Goal: Information Seeking & Learning: Compare options

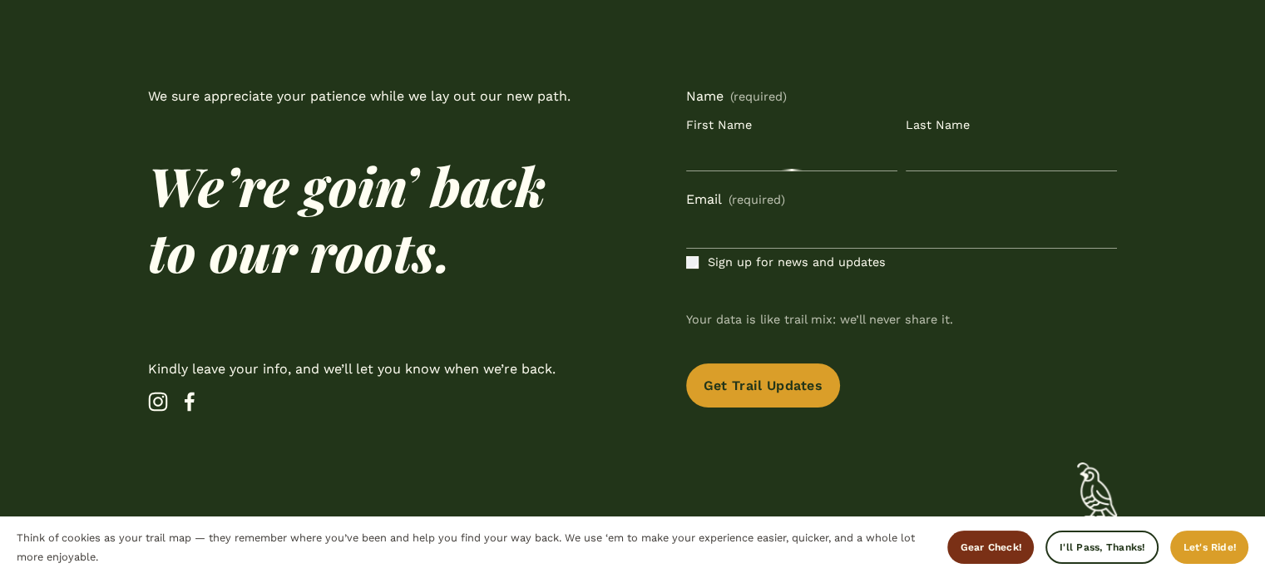
scroll to position [162, 0]
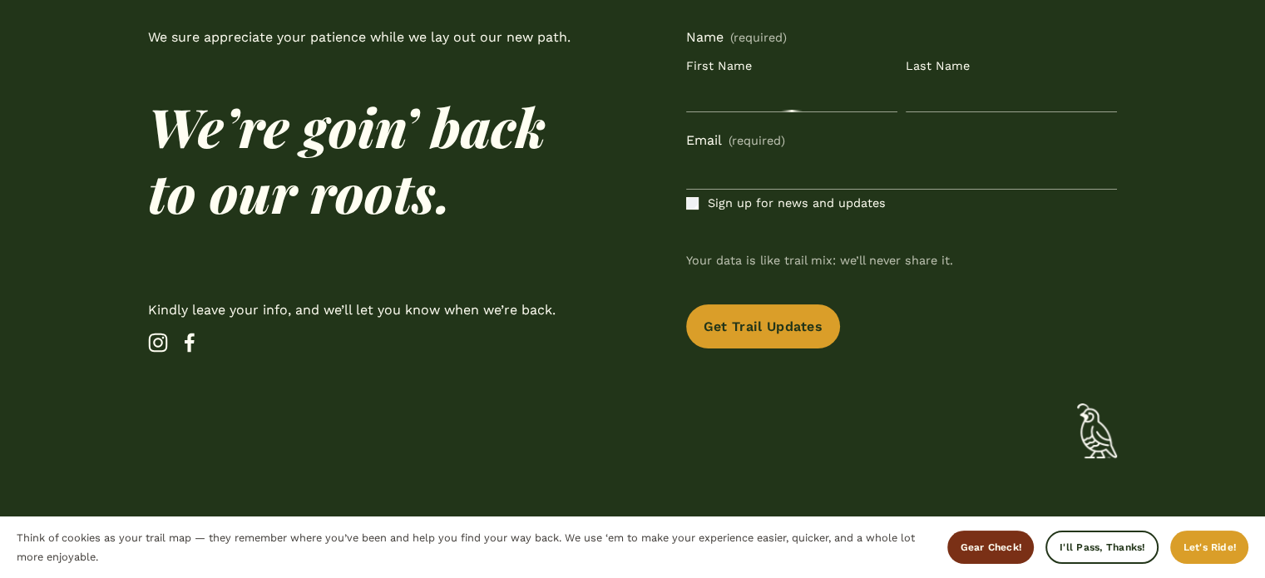
click at [163, 345] on use "Instagram" at bounding box center [158, 343] width 40 height 40
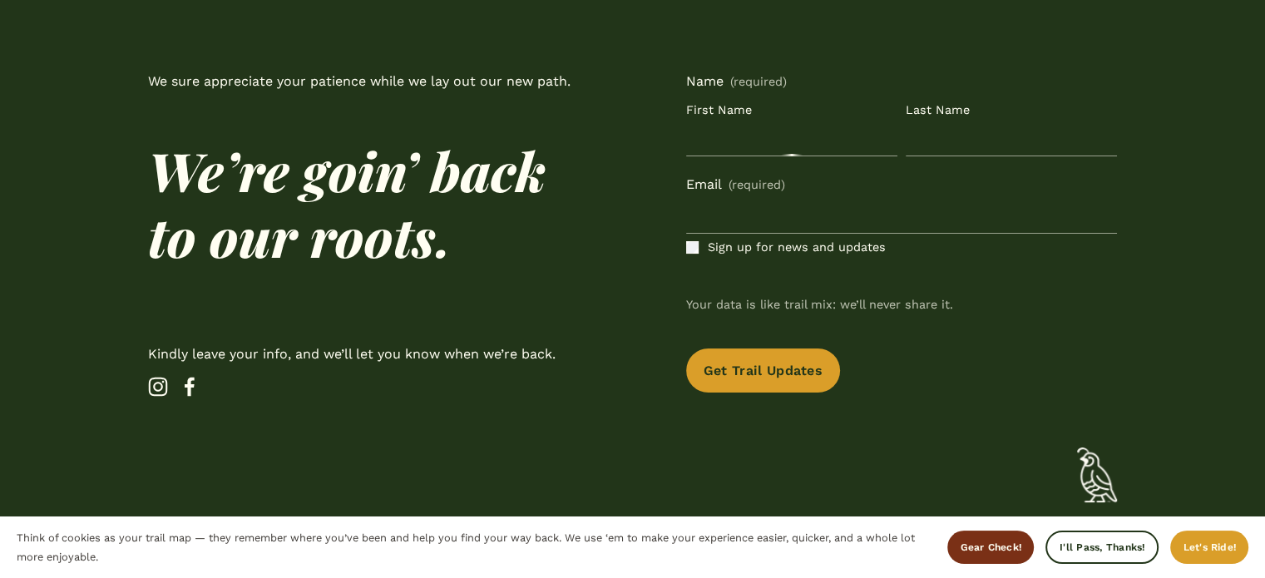
scroll to position [162, 0]
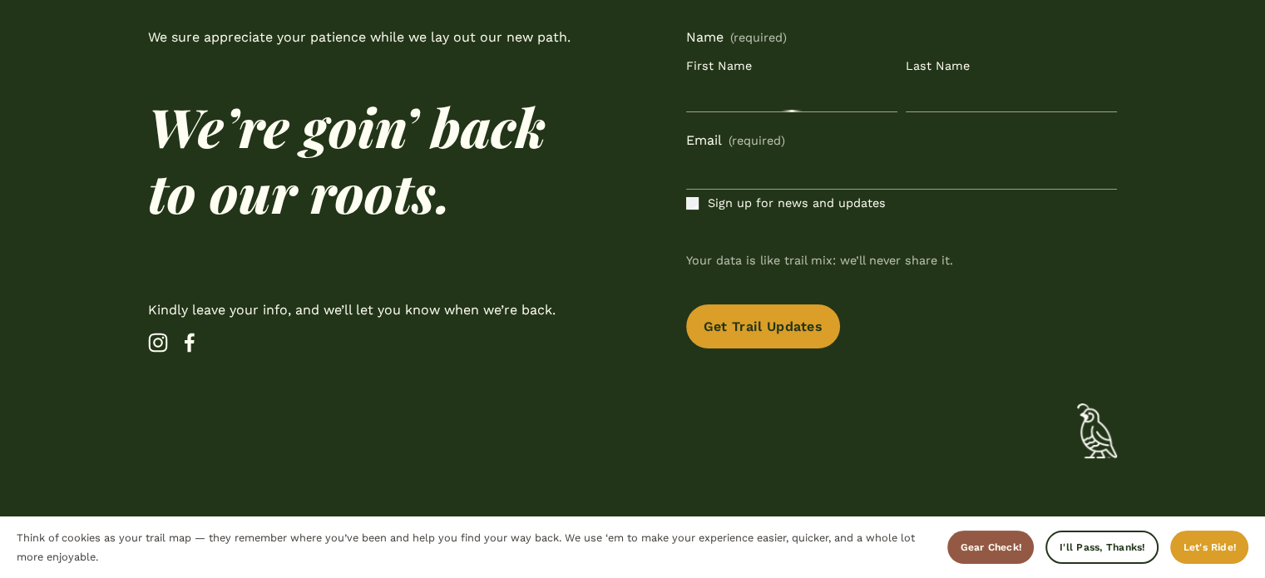
click at [1015, 552] on span "Gear Check!" at bounding box center [991, 548] width 62 height 12
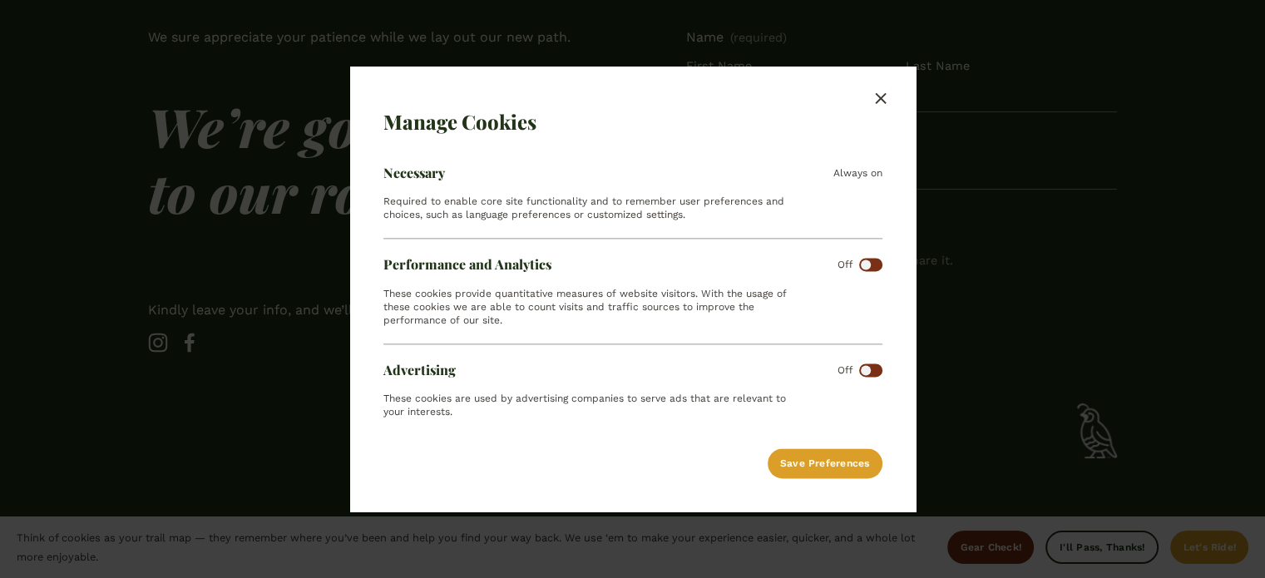
click at [875, 108] on button "Close" at bounding box center [881, 99] width 37 height 32
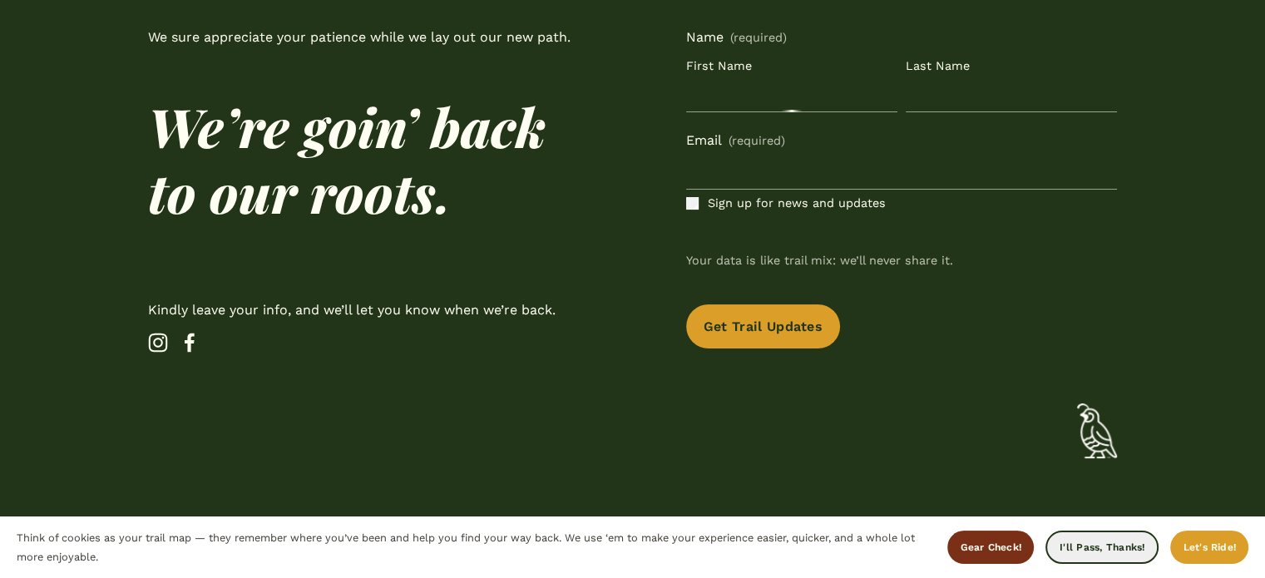
click at [1143, 551] on span "I'll Pass, Thanks!" at bounding box center [1102, 548] width 85 height 12
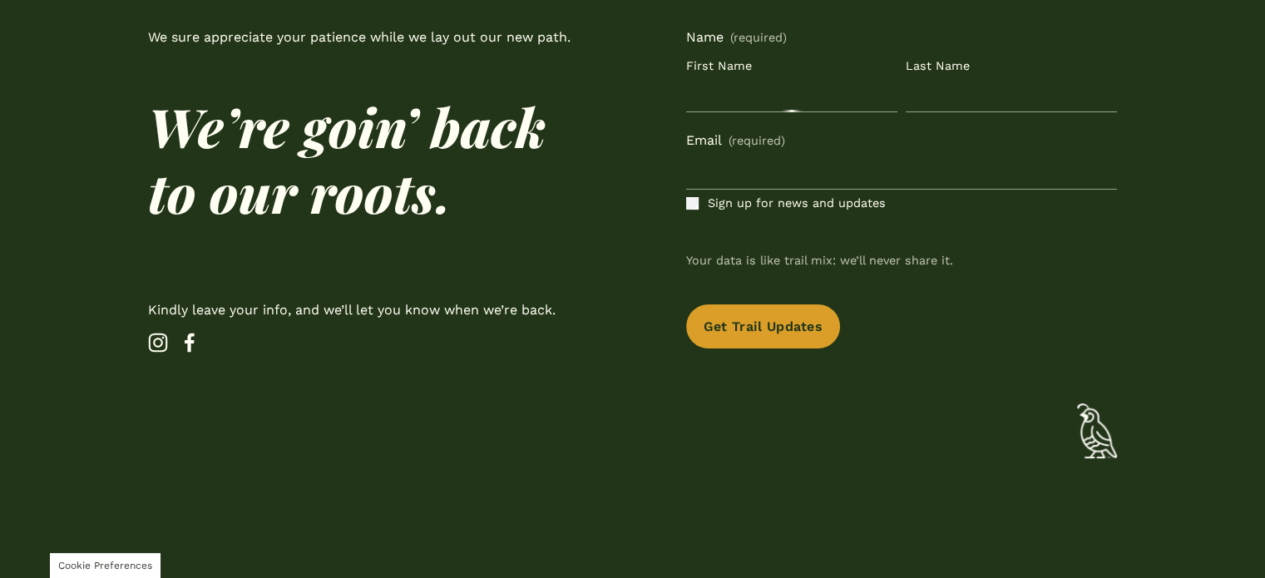
click at [1094, 429] on div at bounding box center [1097, 431] width 40 height 56
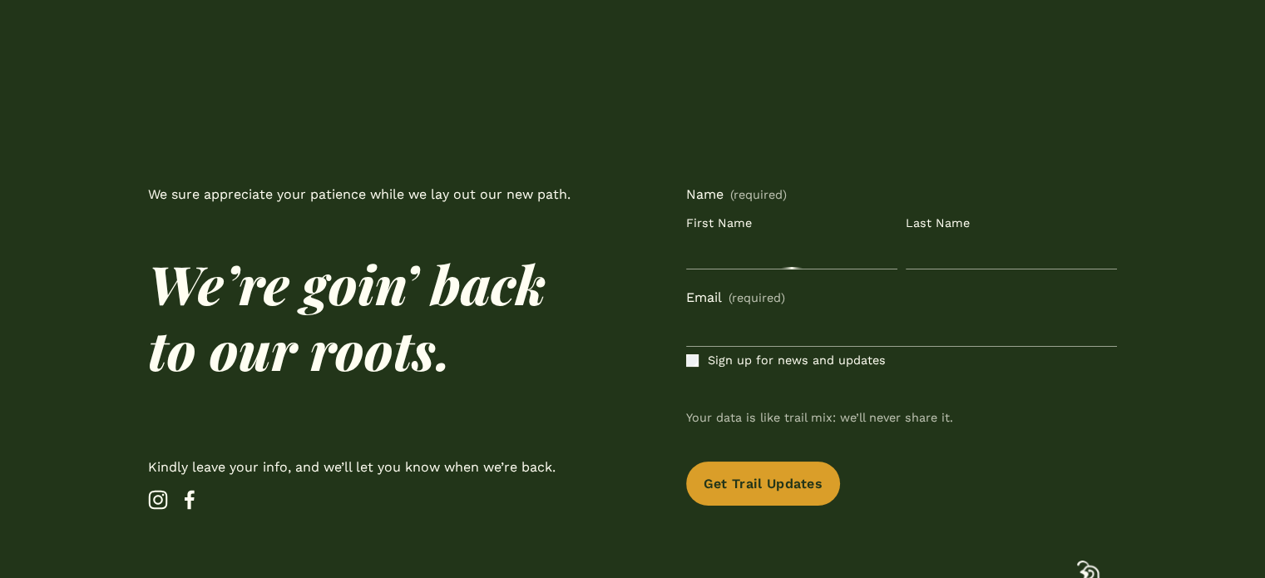
scroll to position [0, 0]
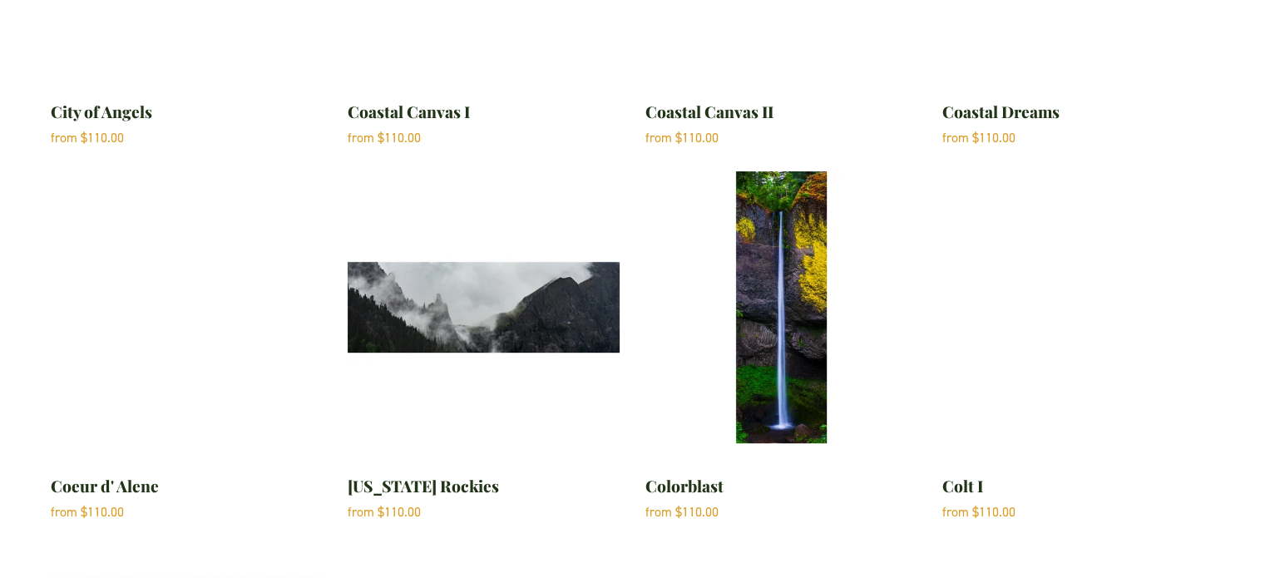
scroll to position [6822, 0]
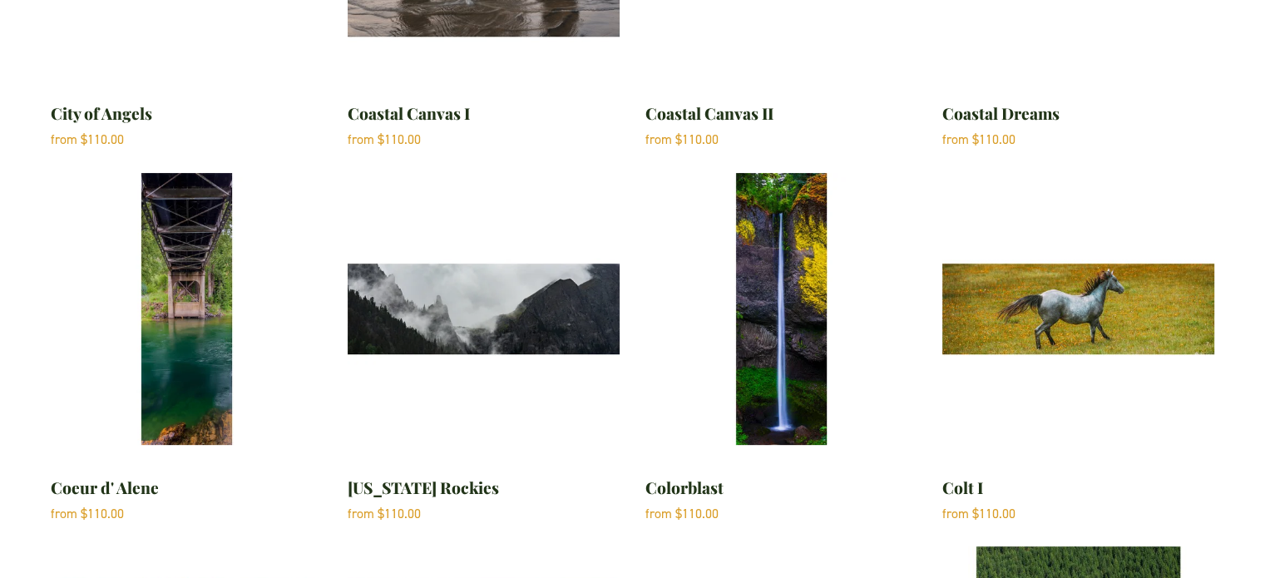
click at [156, 385] on img "Coeur d' Alene" at bounding box center [187, 309] width 272 height 272
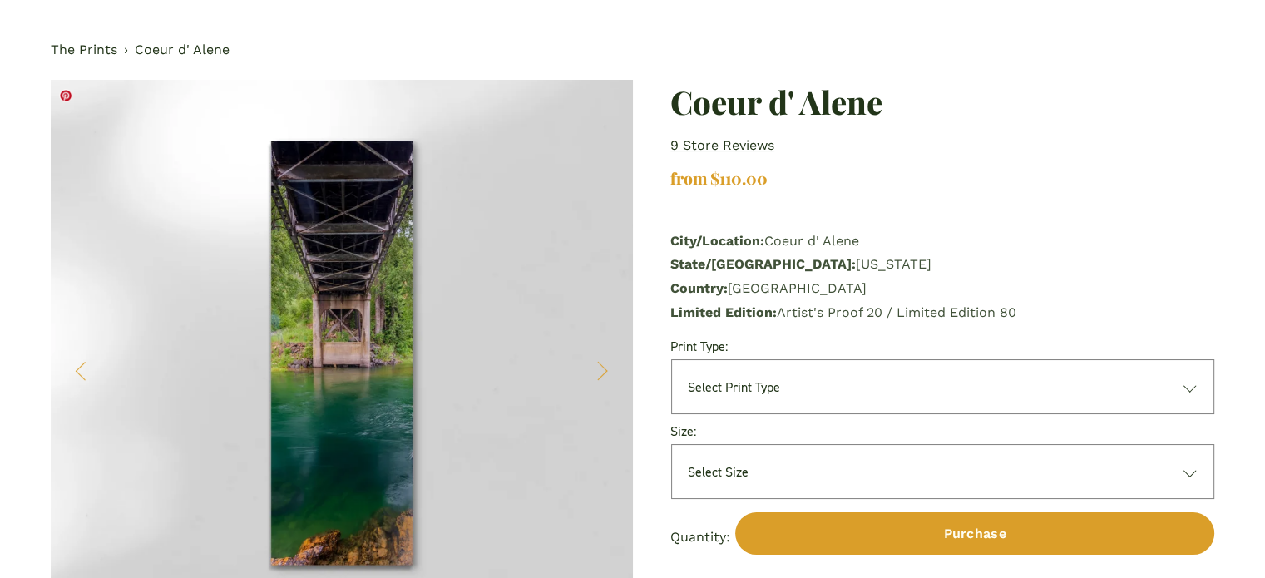
click at [592, 368] on button "Next" at bounding box center [593, 371] width 42 height 42
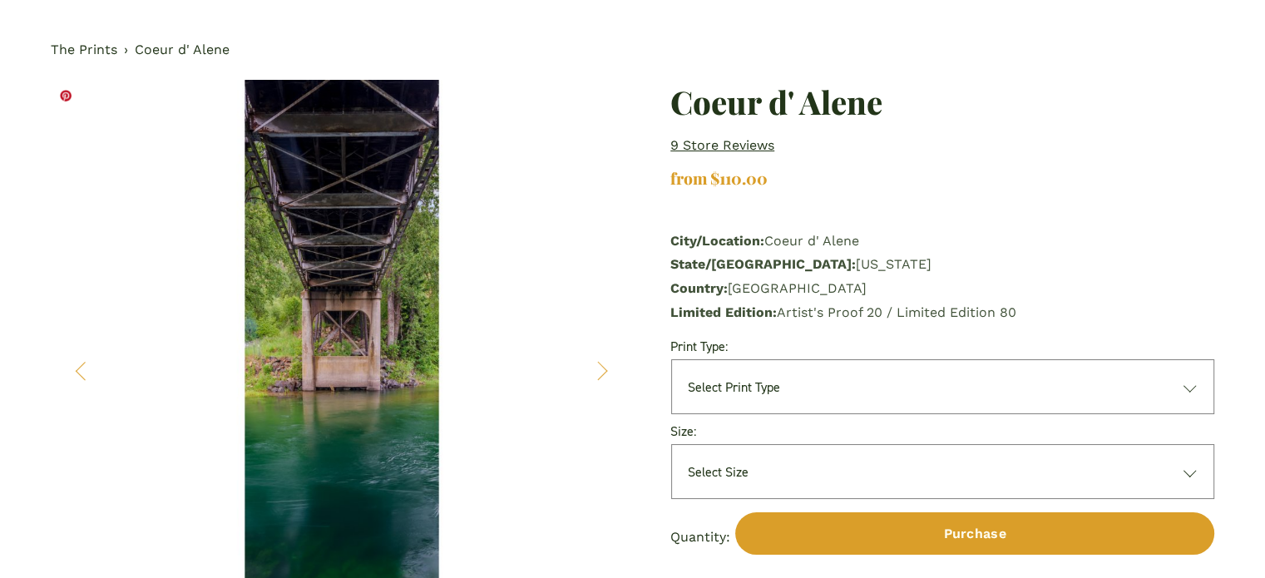
click at [599, 368] on button "Next" at bounding box center [593, 371] width 42 height 42
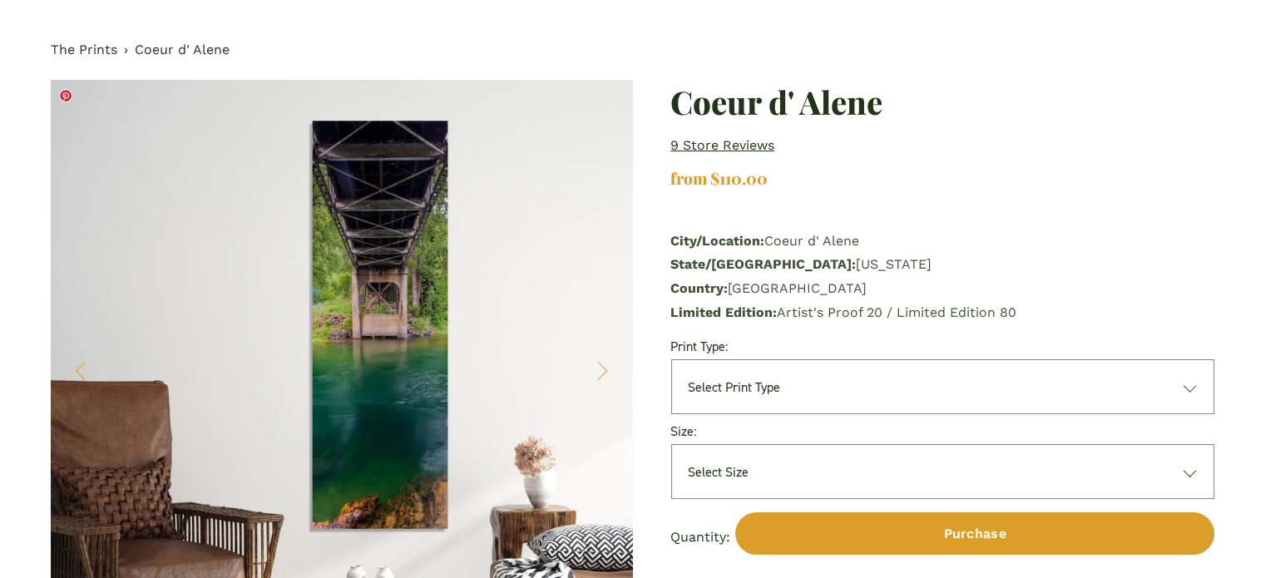
click at [599, 368] on button "Next" at bounding box center [593, 371] width 42 height 42
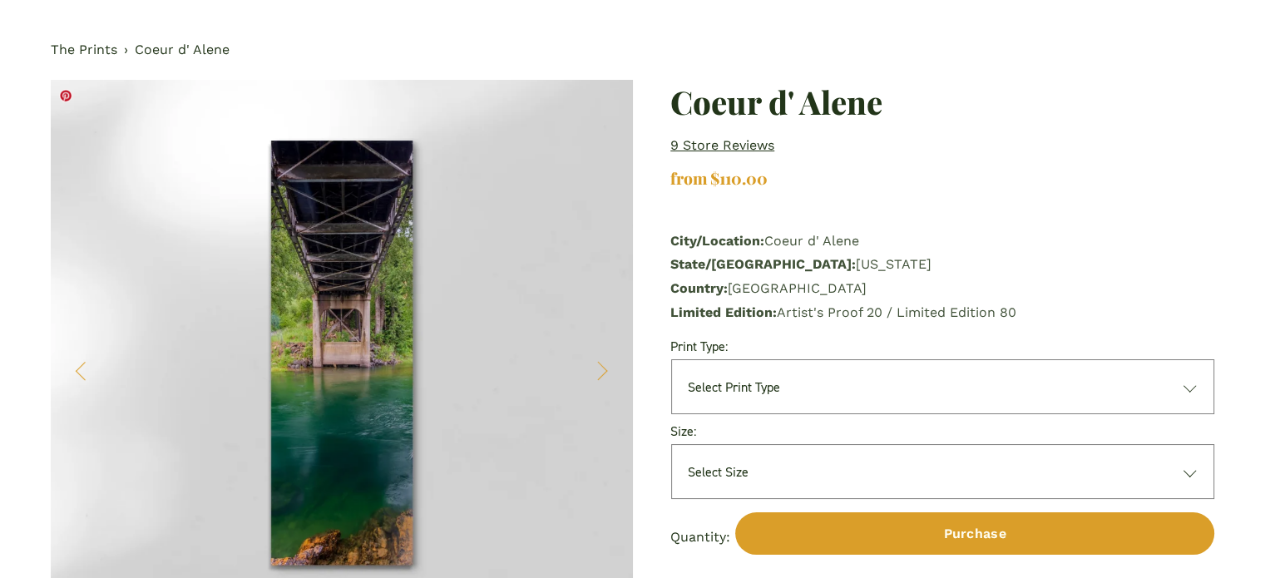
click at [599, 368] on button "Next" at bounding box center [593, 371] width 42 height 42
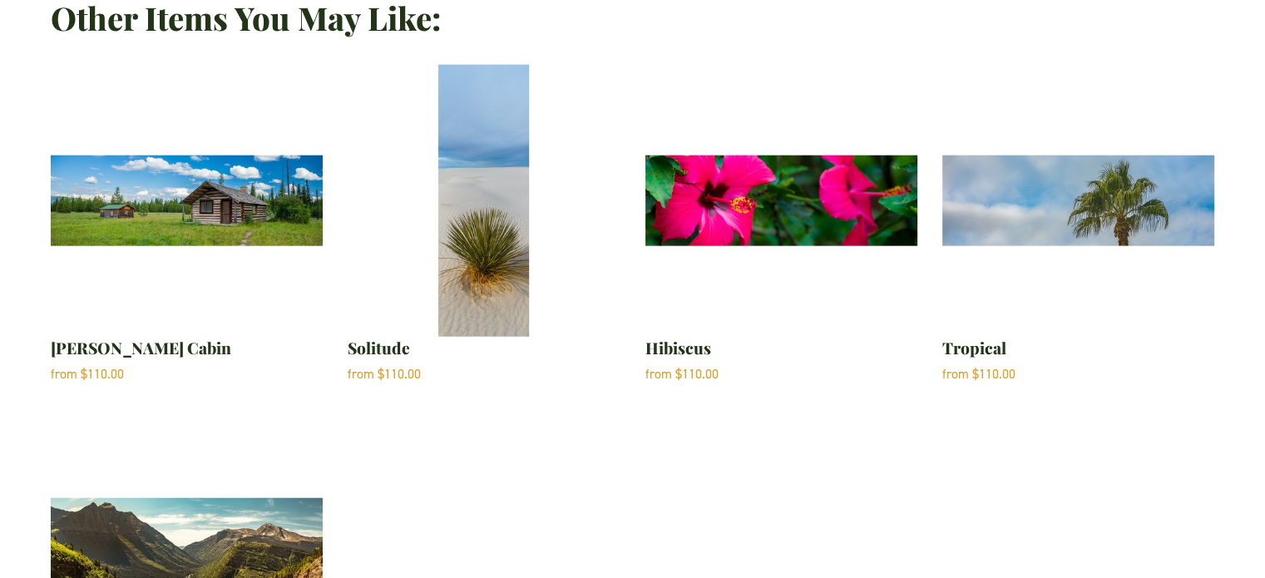
scroll to position [4076, 0]
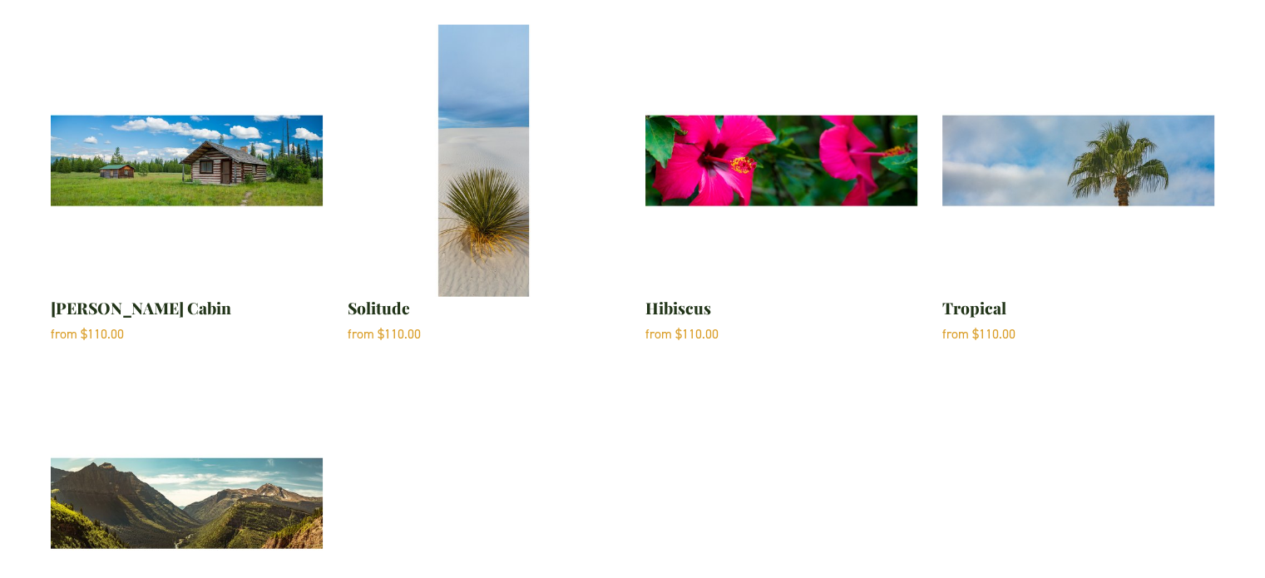
click at [506, 236] on img "Solitude" at bounding box center [484, 161] width 272 height 272
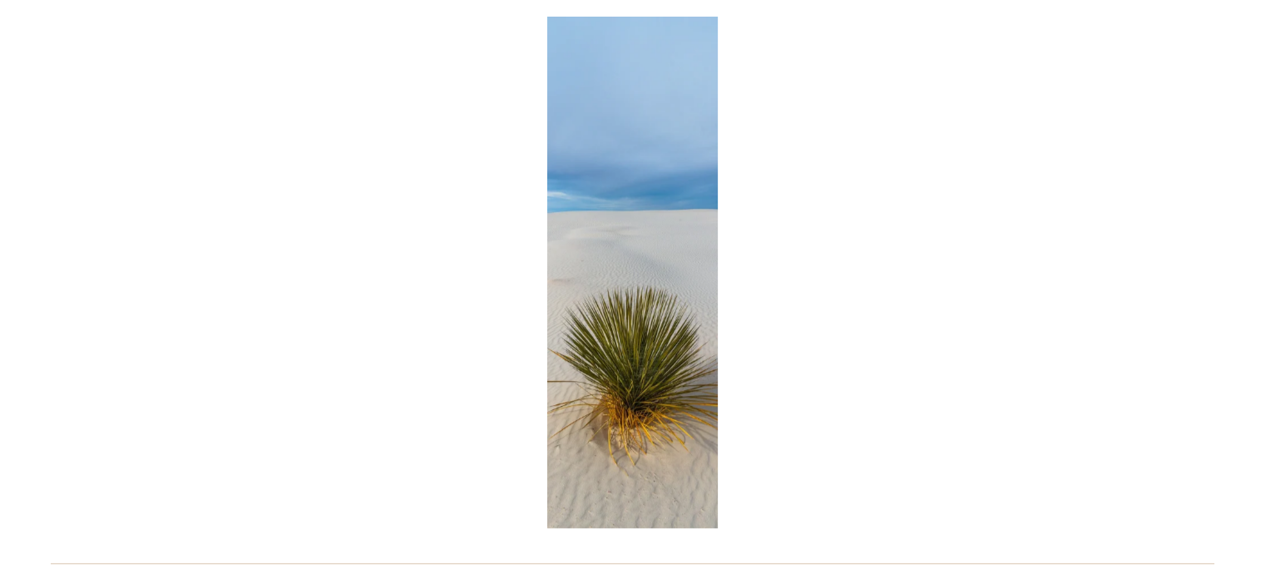
scroll to position [2163, 0]
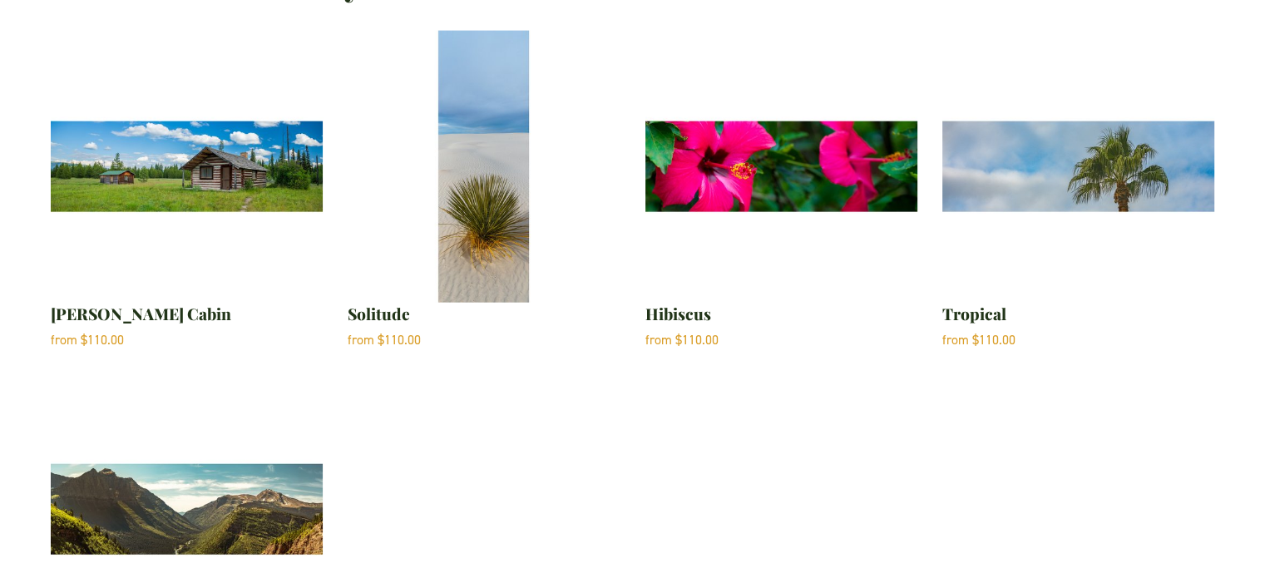
scroll to position [4076, 0]
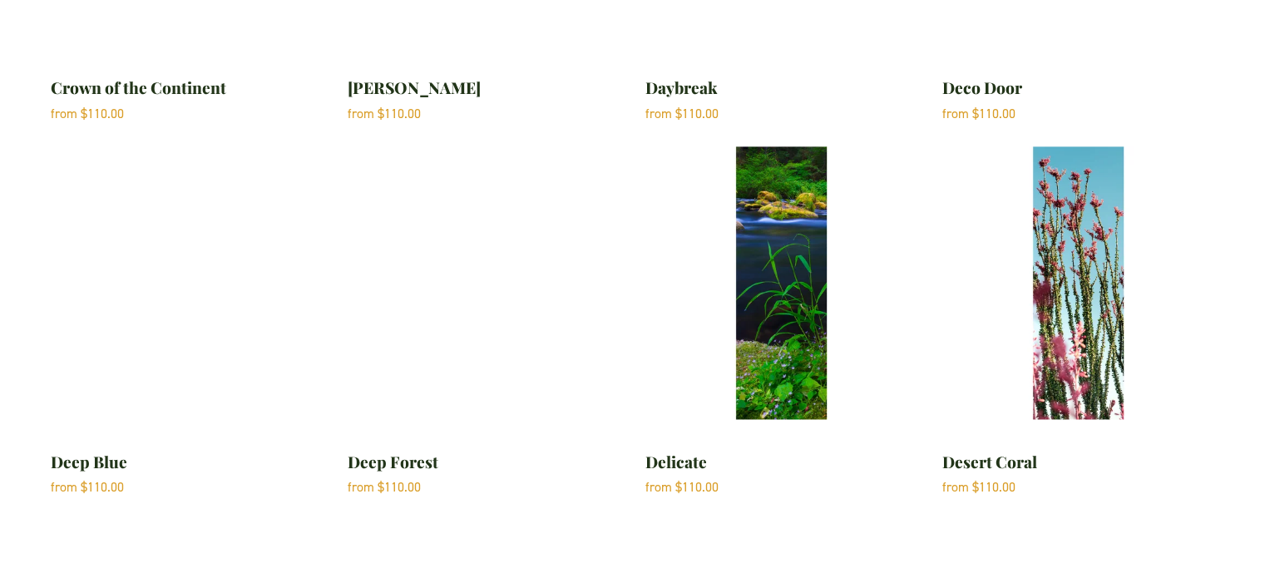
scroll to position [8902, 0]
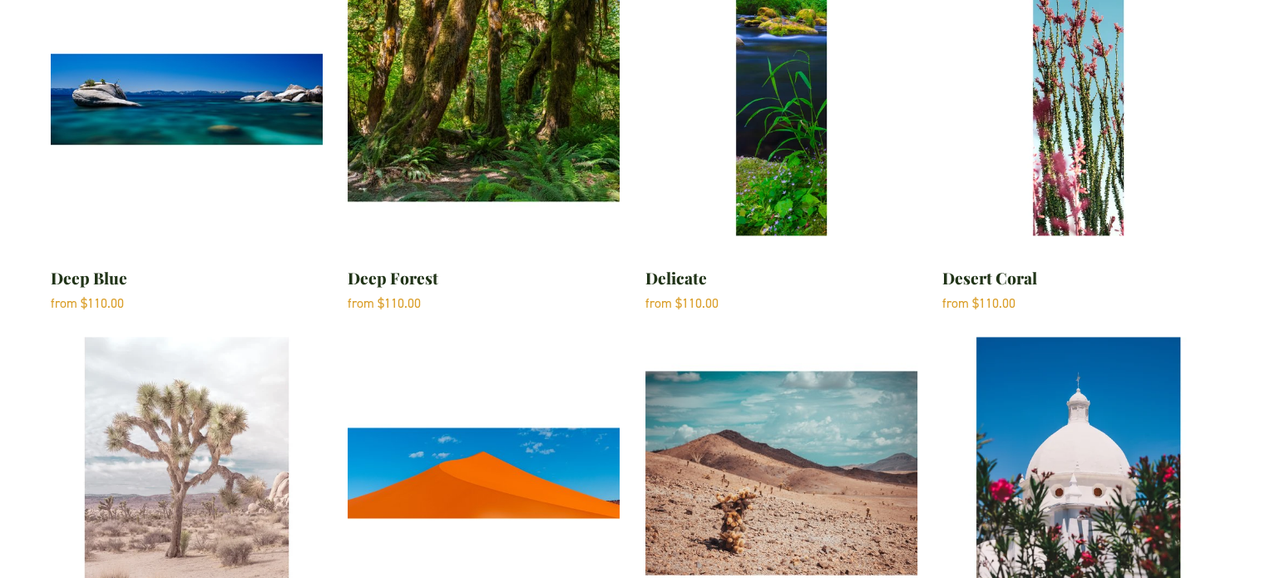
click at [230, 86] on img "Deep Blue" at bounding box center [187, 99] width 272 height 272
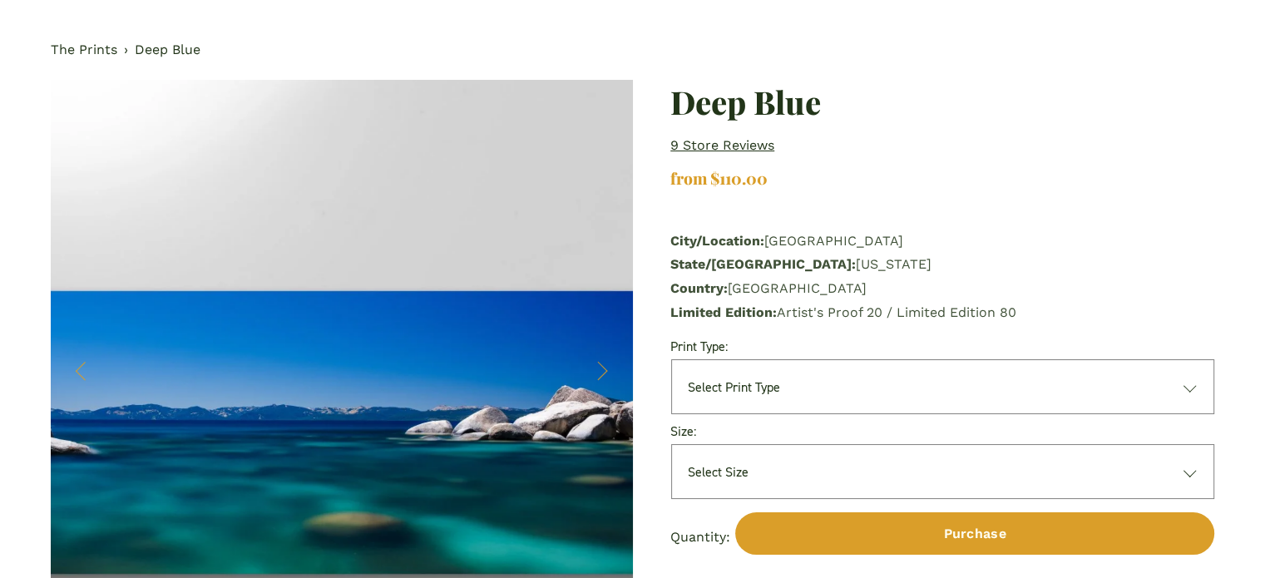
click at [546, 290] on div "Image 1 of 3" at bounding box center [342, 371] width 582 height 582
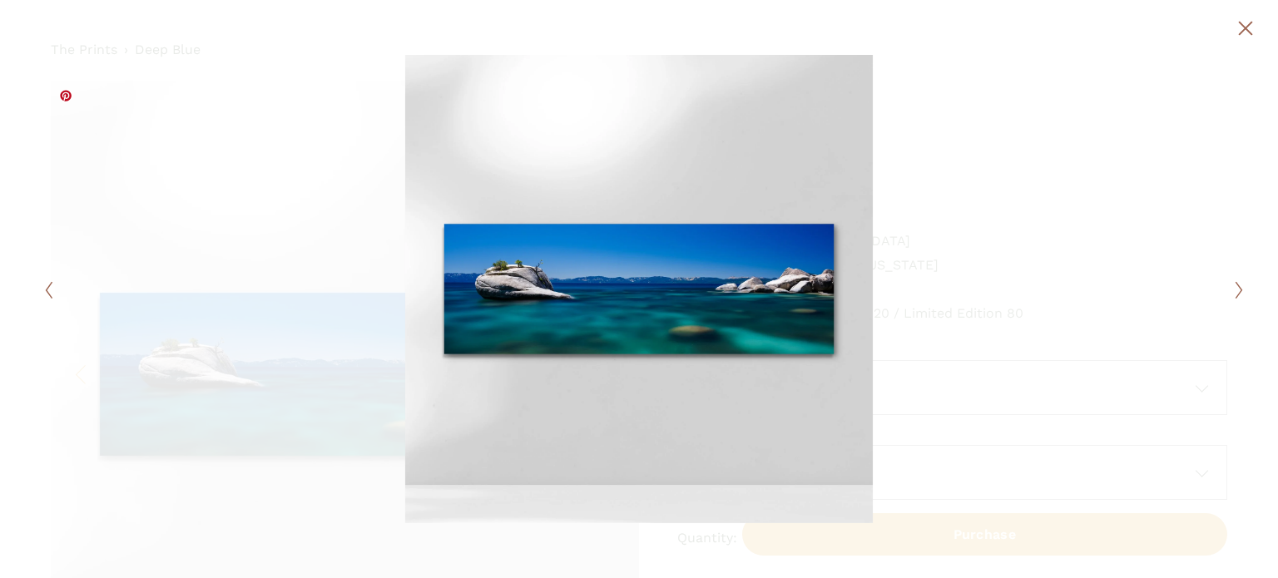
click at [276, 200] on div at bounding box center [338, 289] width 601 height 468
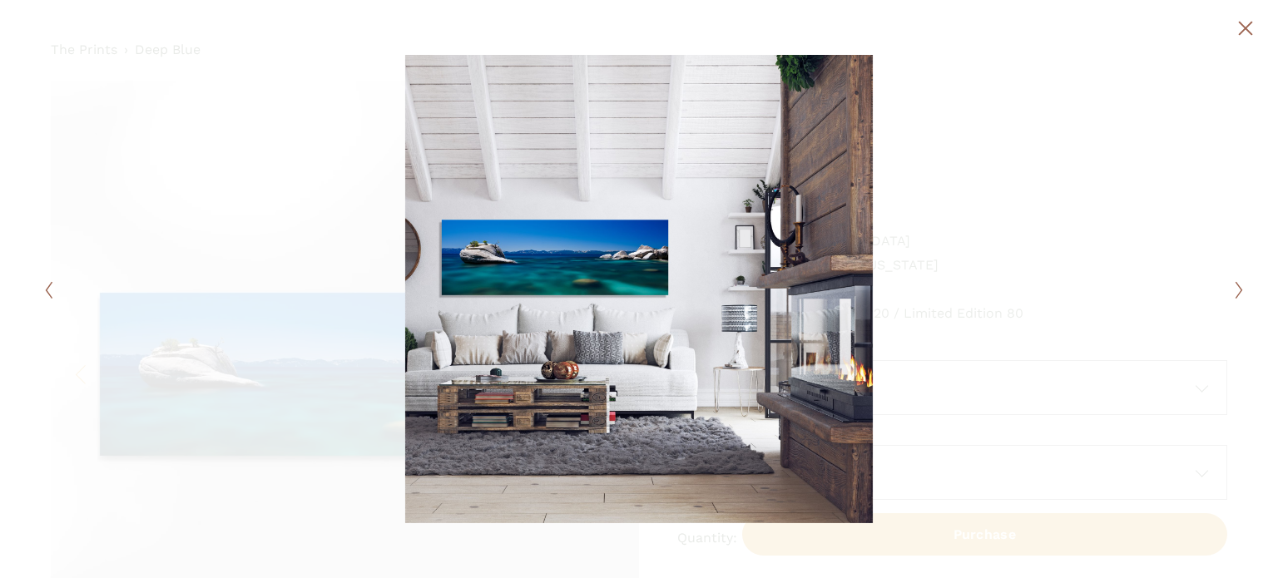
click at [239, 186] on div at bounding box center [338, 289] width 601 height 468
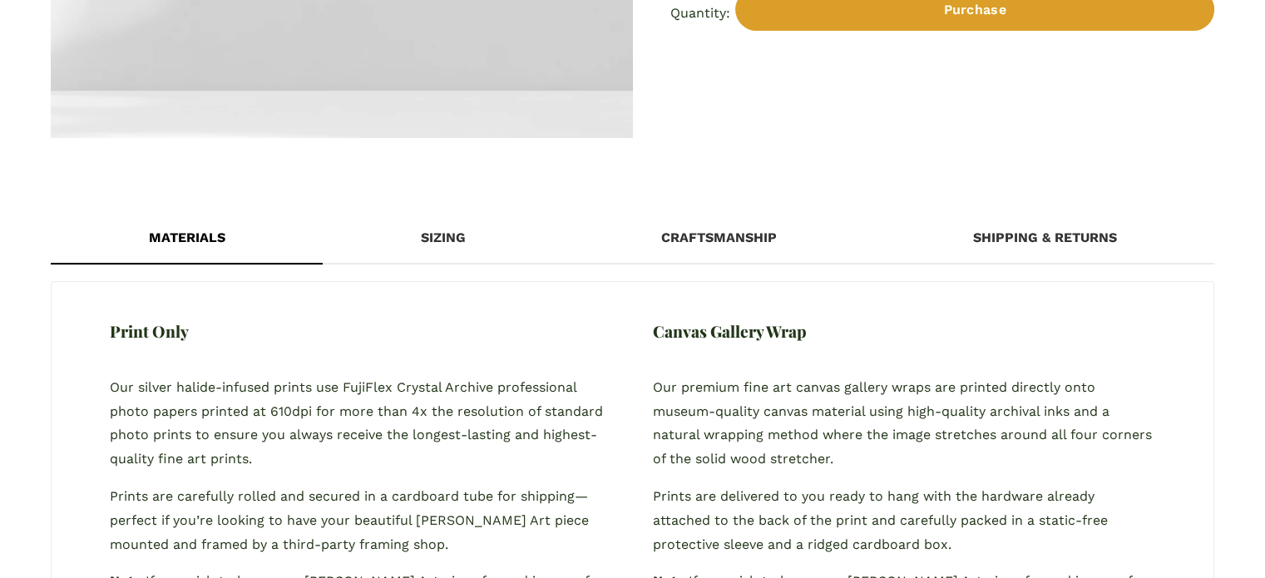
scroll to position [582, 0]
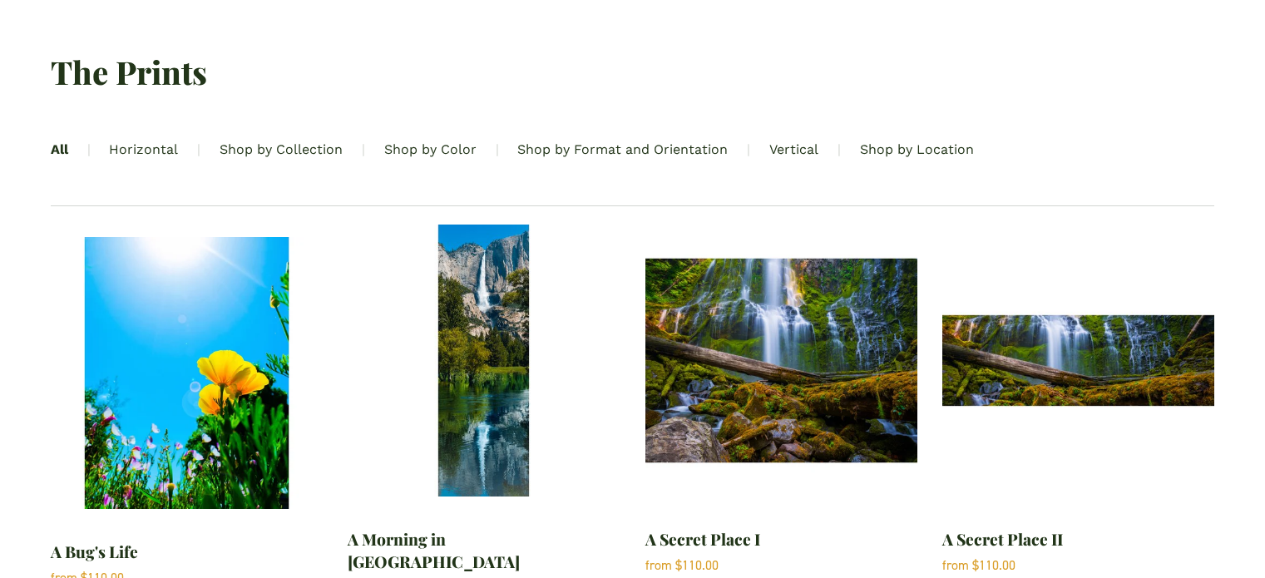
scroll to position [9234, 0]
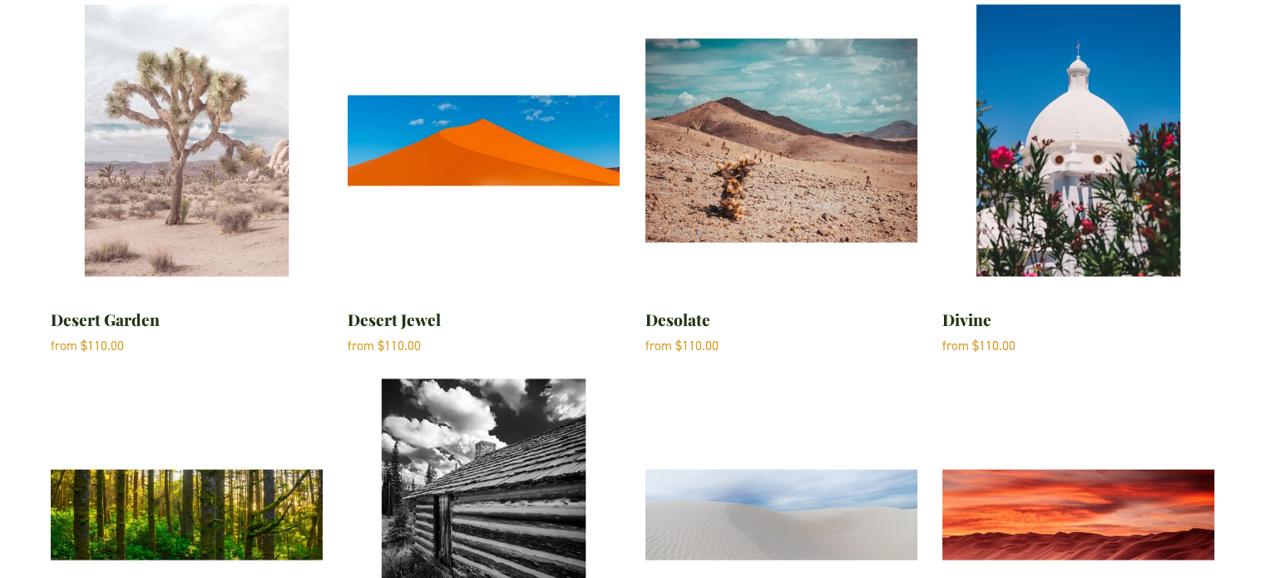
click at [547, 146] on img "Desert Jewel" at bounding box center [484, 140] width 272 height 272
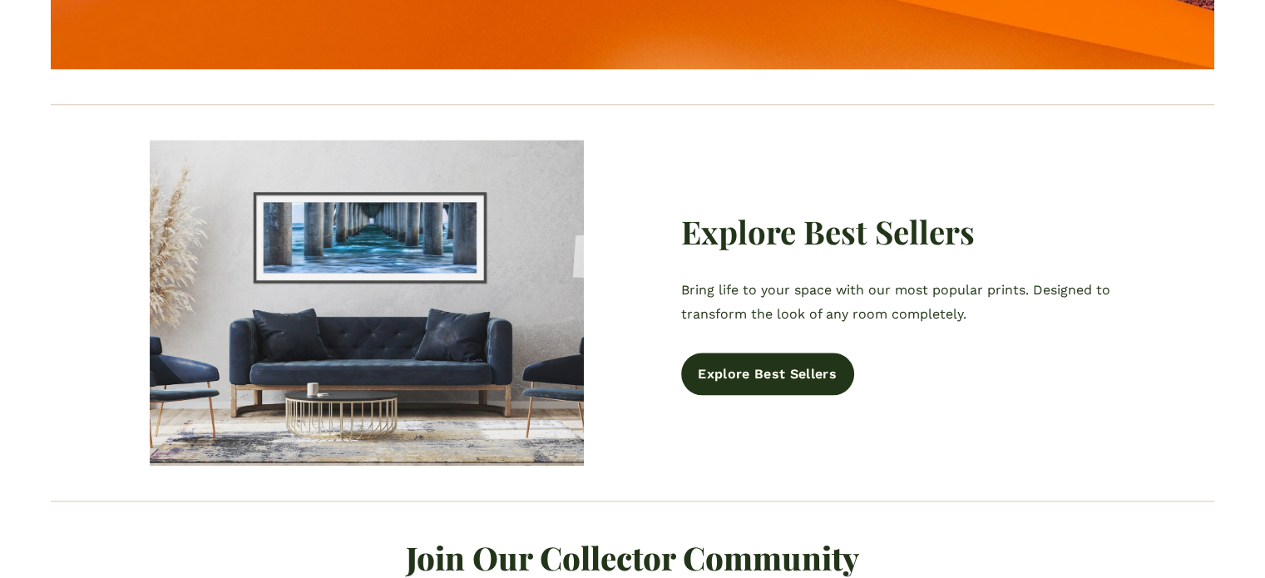
scroll to position [1913, 0]
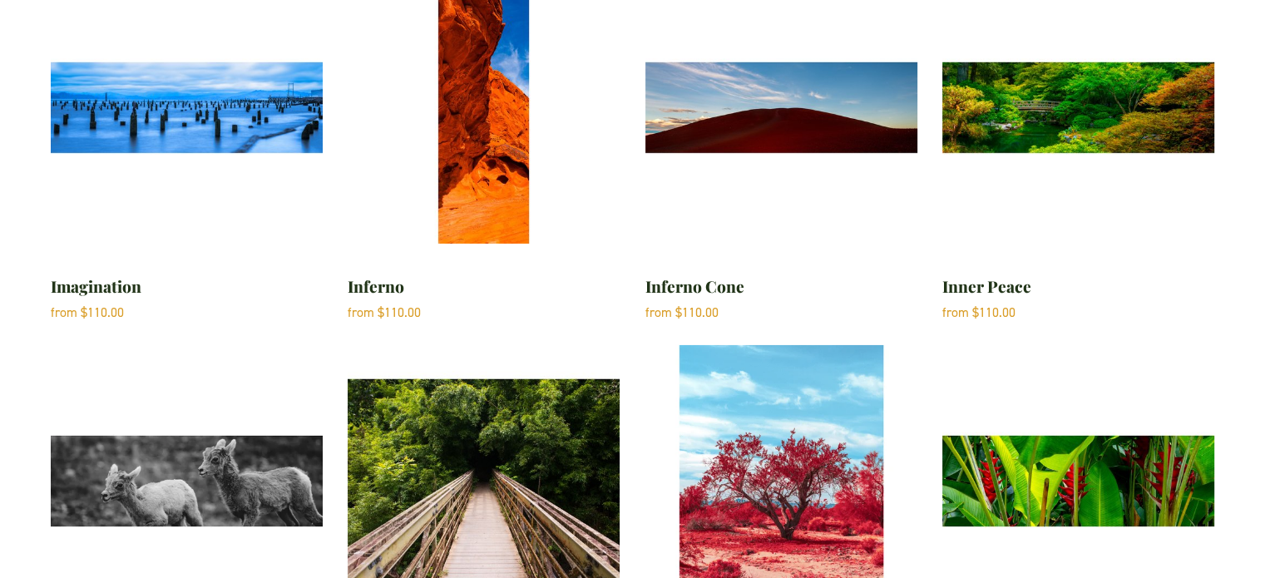
scroll to position [18303, 0]
